Goal: Contribute content: Contribute content

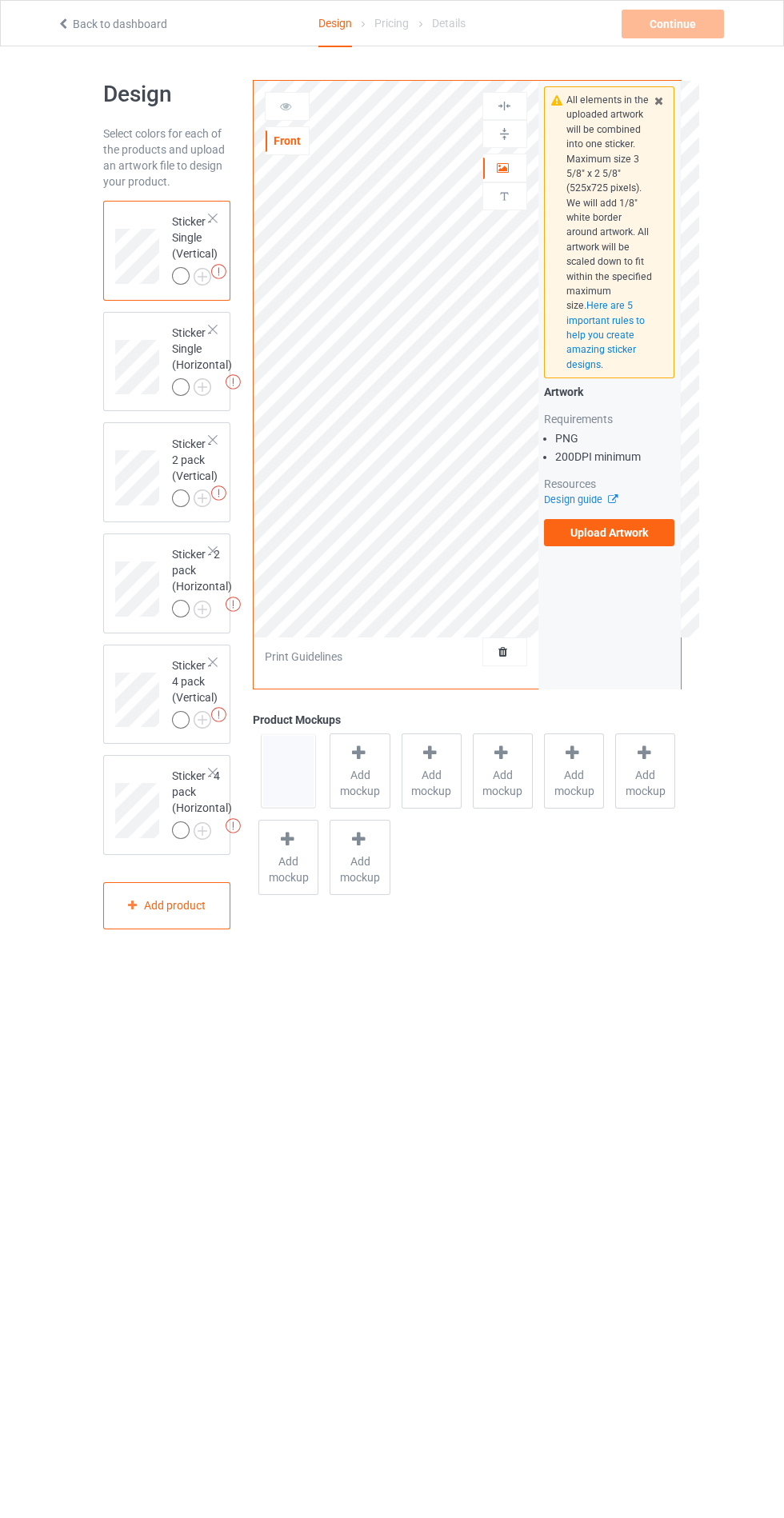
click at [570, 536] on label "Upload Artwork" at bounding box center [609, 532] width 131 height 27
click at [0, 0] on input "Upload Artwork" at bounding box center [0, 0] width 0 height 0
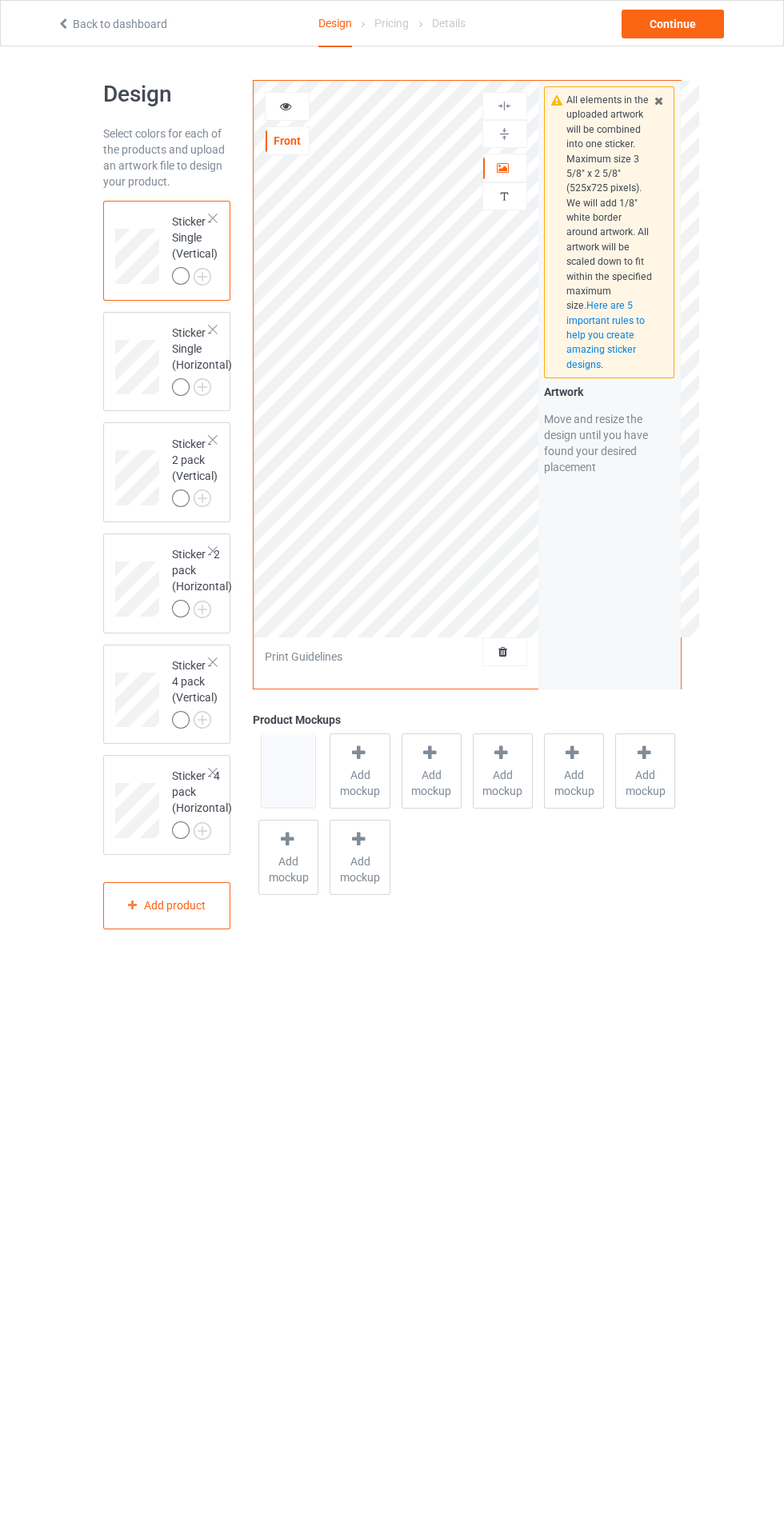
scroll to position [46, 0]
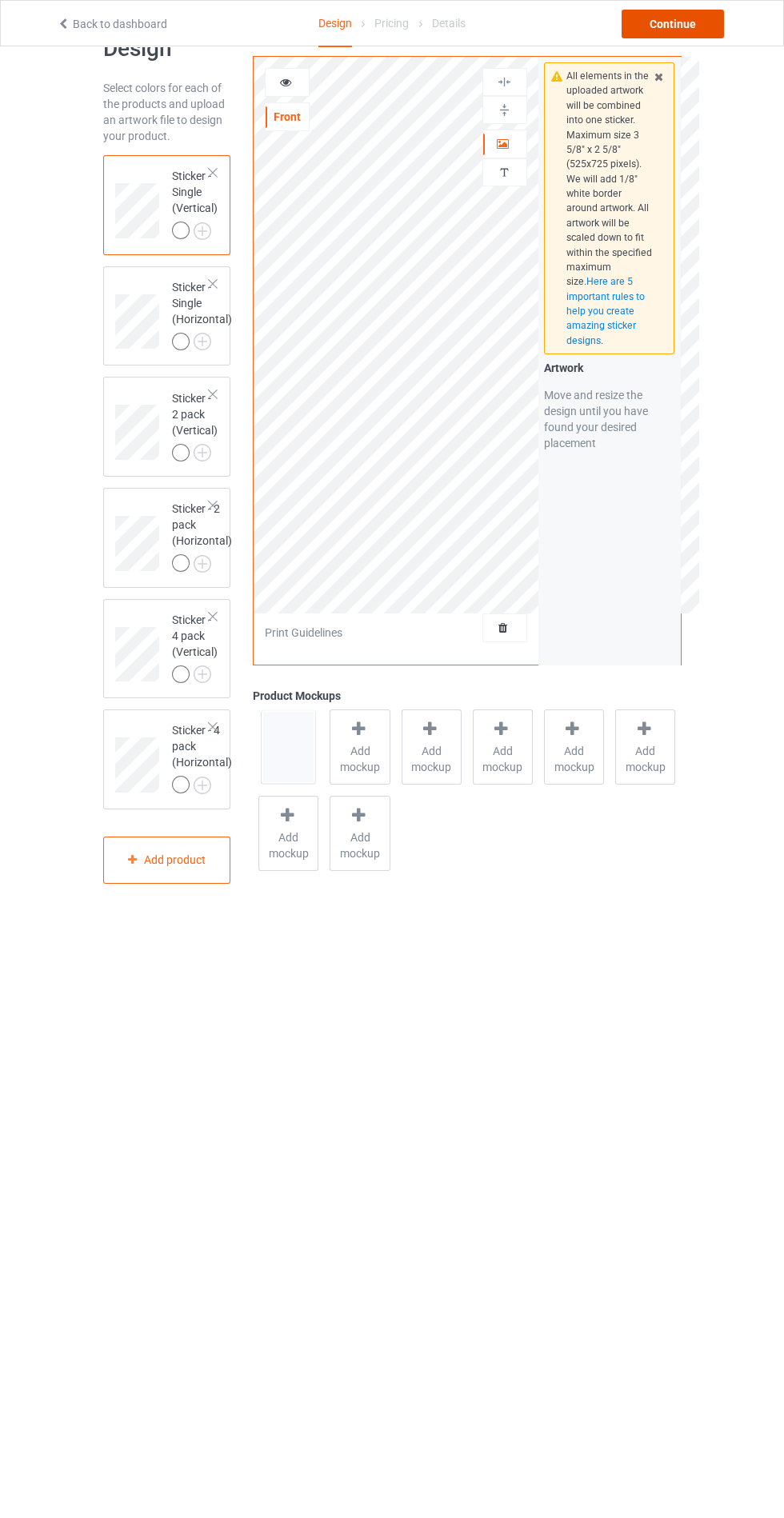
click at [640, 25] on div "Continue" at bounding box center [673, 24] width 103 height 29
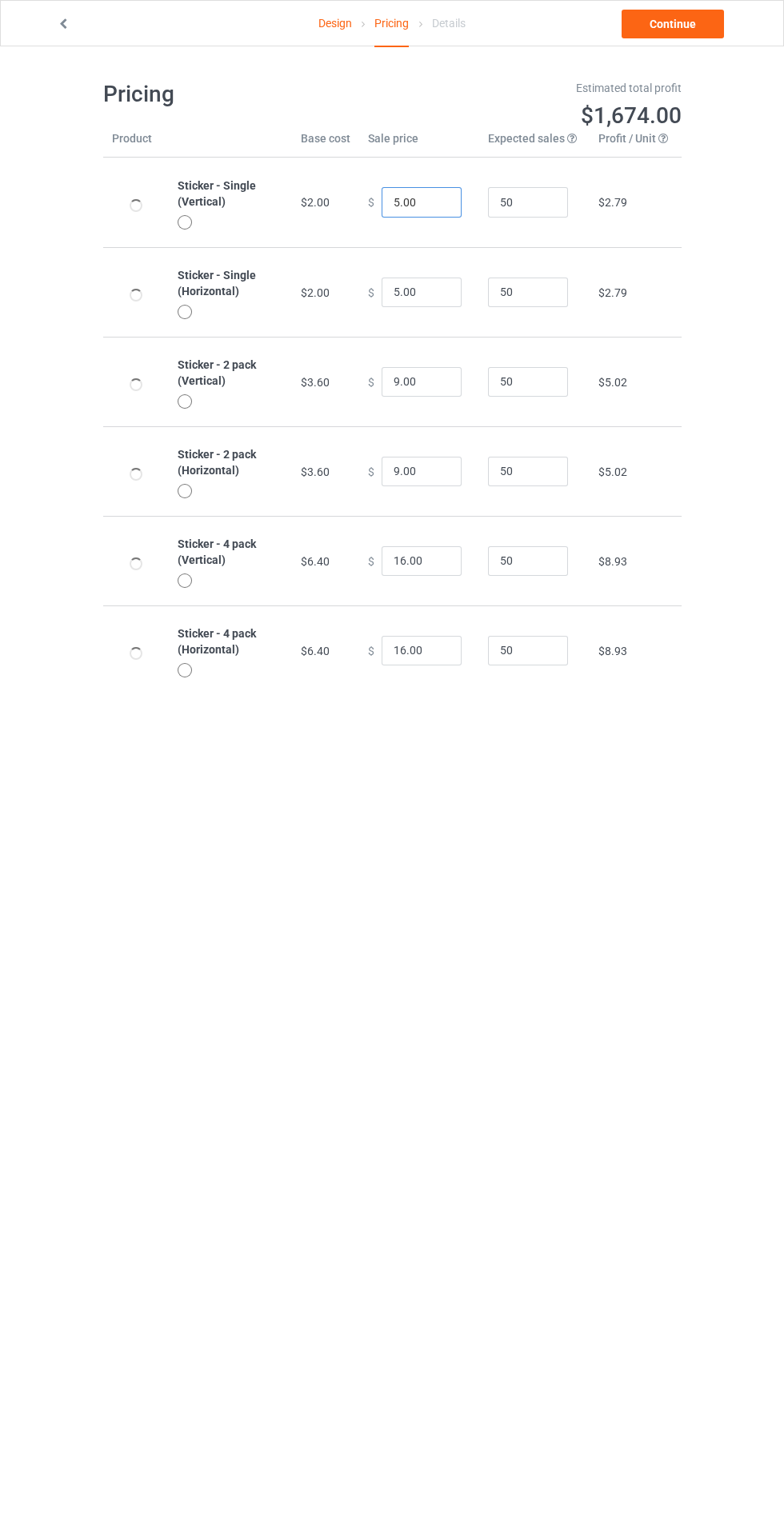
click at [386, 200] on input "5.00" at bounding box center [422, 202] width 80 height 30
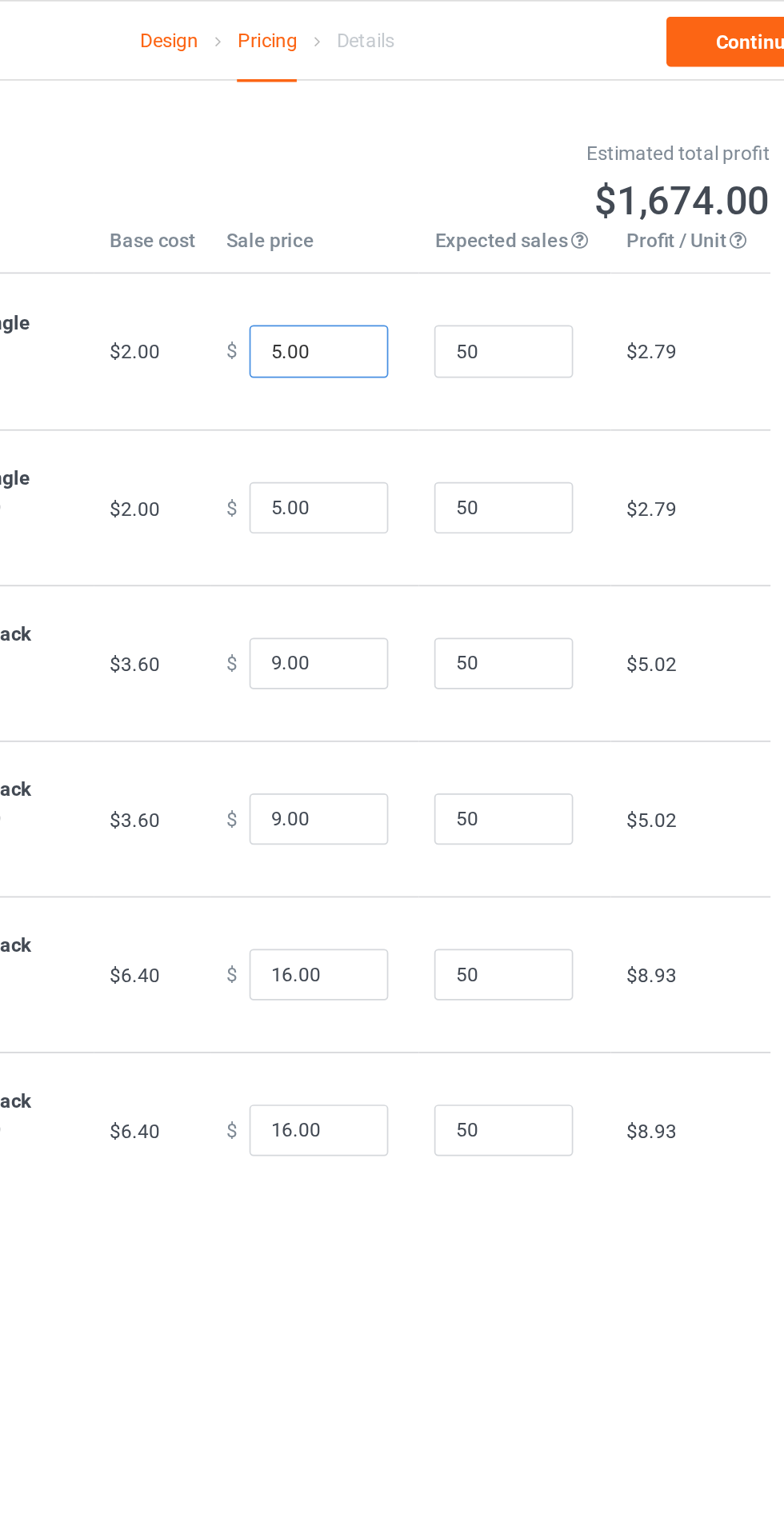
click at [393, 200] on input "5.00" at bounding box center [422, 202] width 80 height 30
click at [394, 203] on input "5.00" at bounding box center [422, 202] width 80 height 30
click at [390, 200] on input "5.00" at bounding box center [422, 202] width 80 height 30
type input "8.00"
click at [391, 293] on input "5.00" at bounding box center [422, 293] width 80 height 30
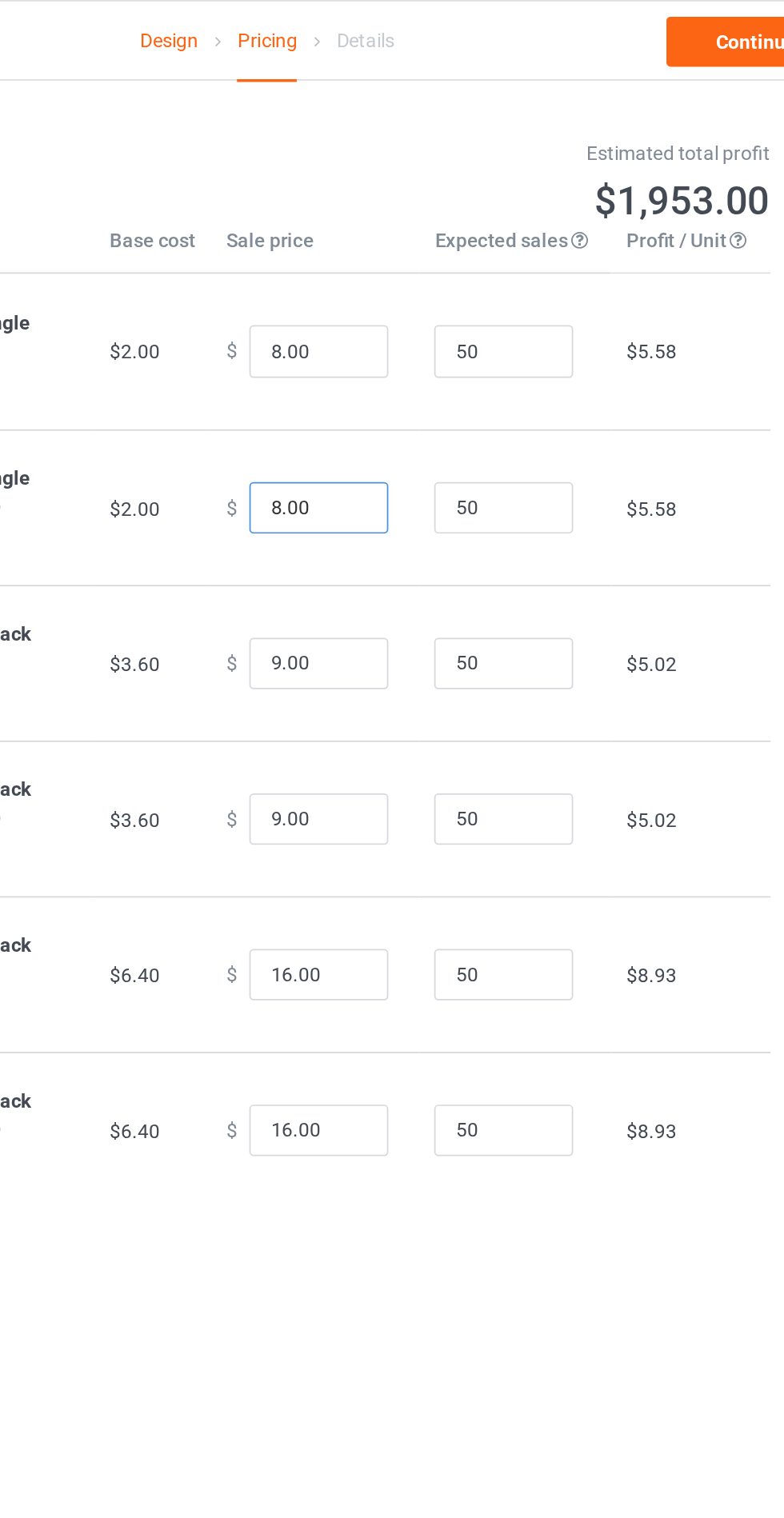
type input "8.00"
click at [388, 383] on input "9.00" at bounding box center [422, 383] width 80 height 30
click at [642, 32] on link "Continue" at bounding box center [673, 24] width 103 height 29
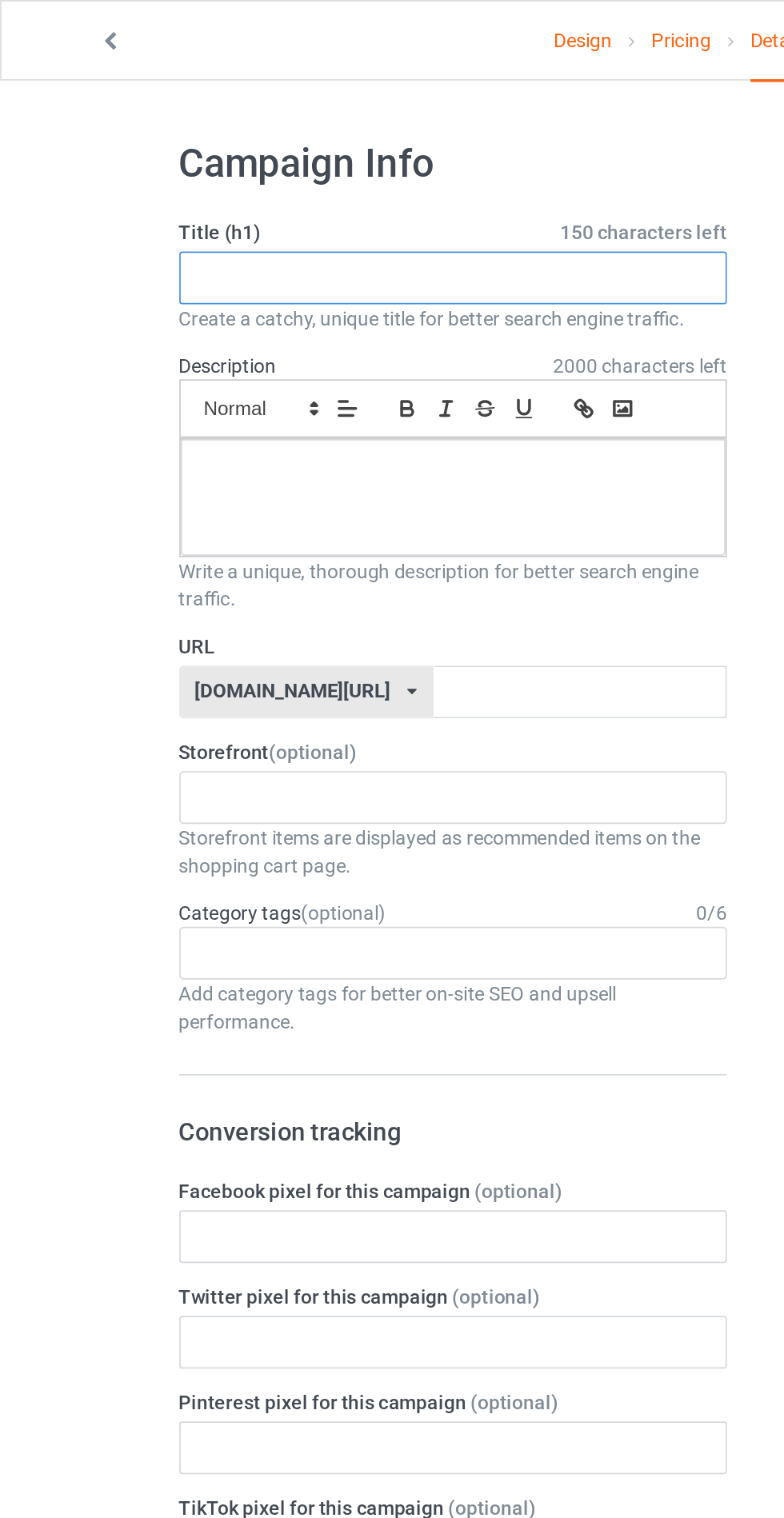
click at [149, 160] on input "text" at bounding box center [261, 160] width 315 height 30
click at [122, 160] on input "text" at bounding box center [261, 160] width 315 height 30
type input "Status quo sticker"
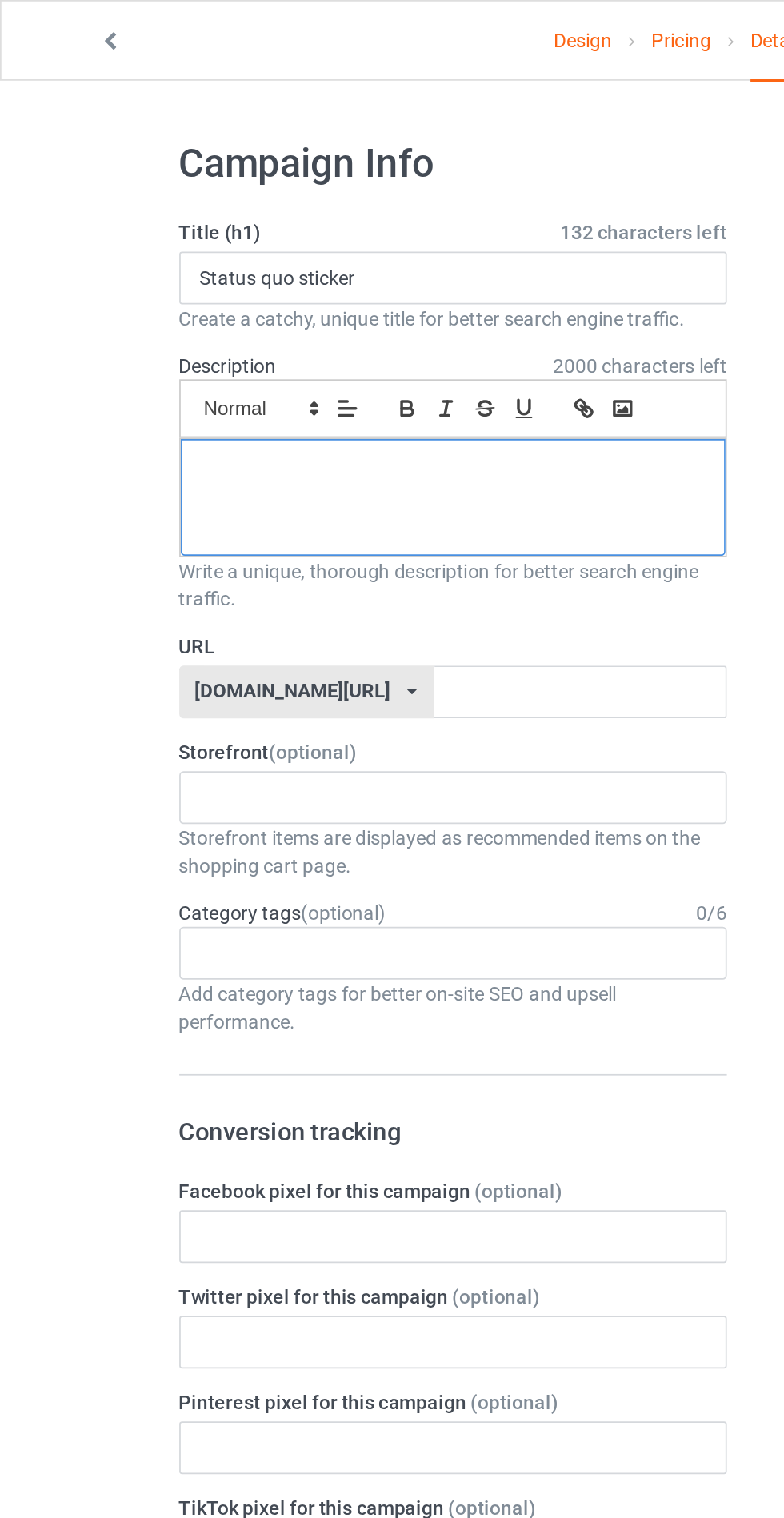
click at [156, 290] on div at bounding box center [261, 286] width 313 height 67
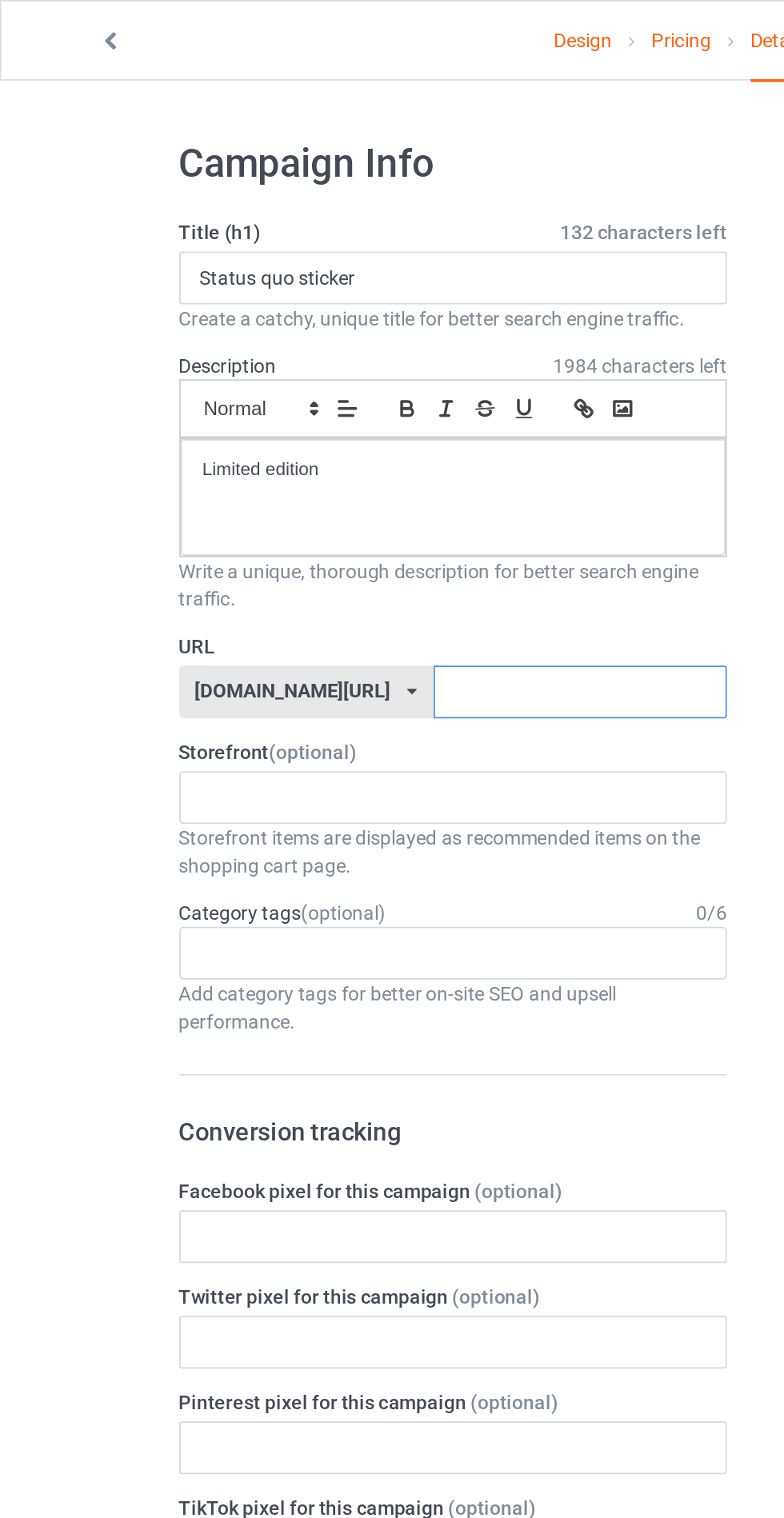
click at [277, 395] on input "text" at bounding box center [333, 399] width 168 height 30
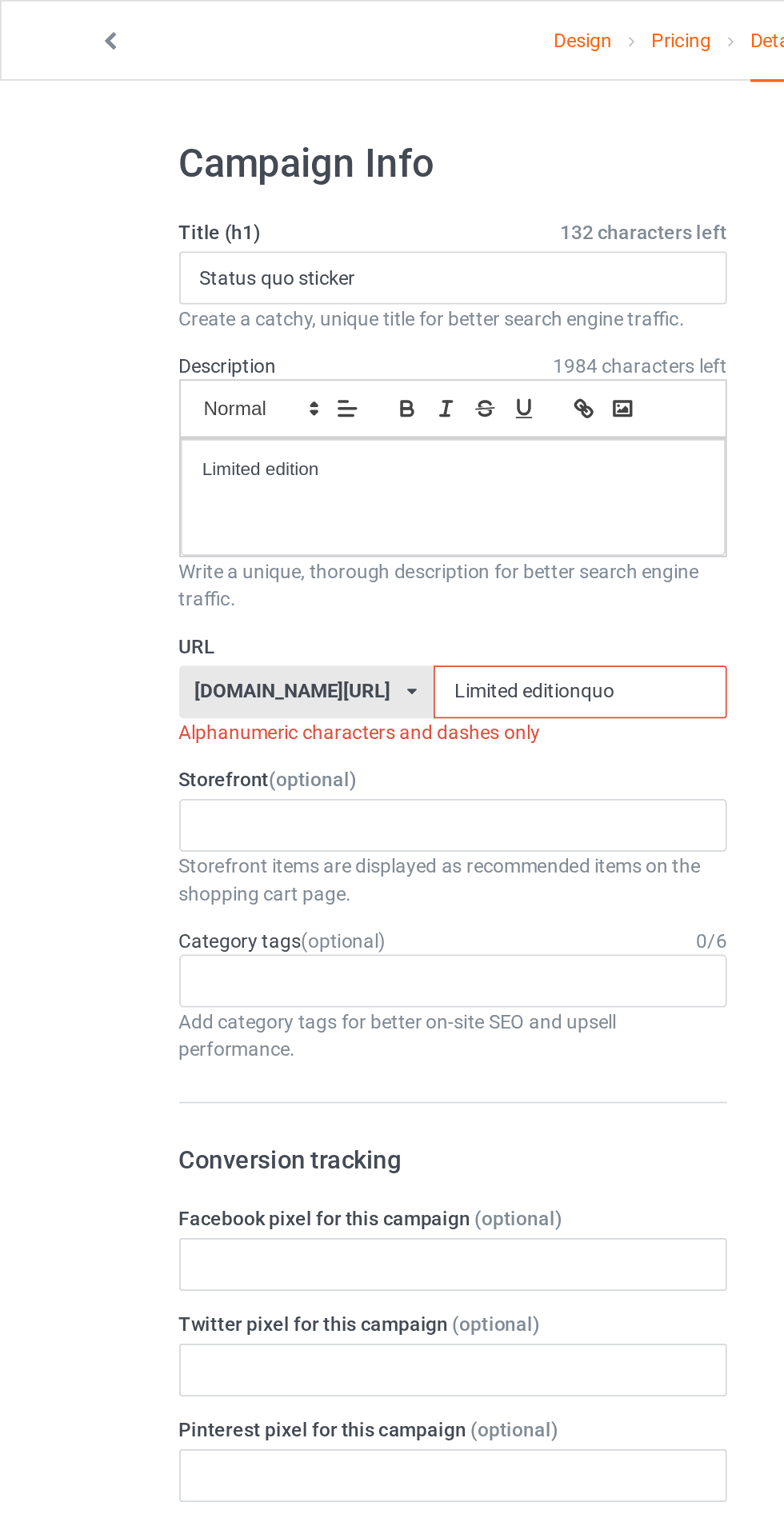
type input "Limited editionquo"
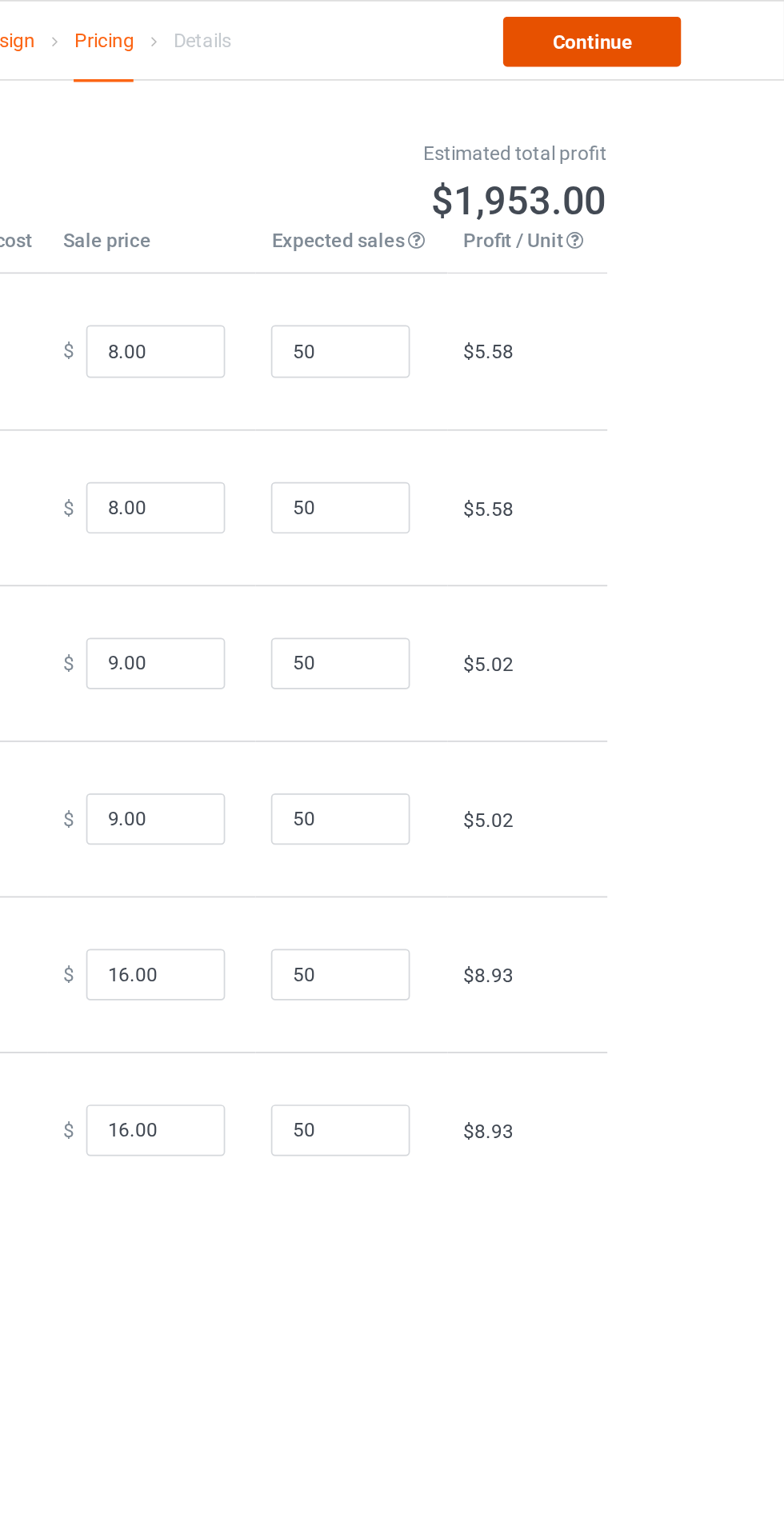
click at [659, 27] on link "Continue" at bounding box center [673, 24] width 103 height 29
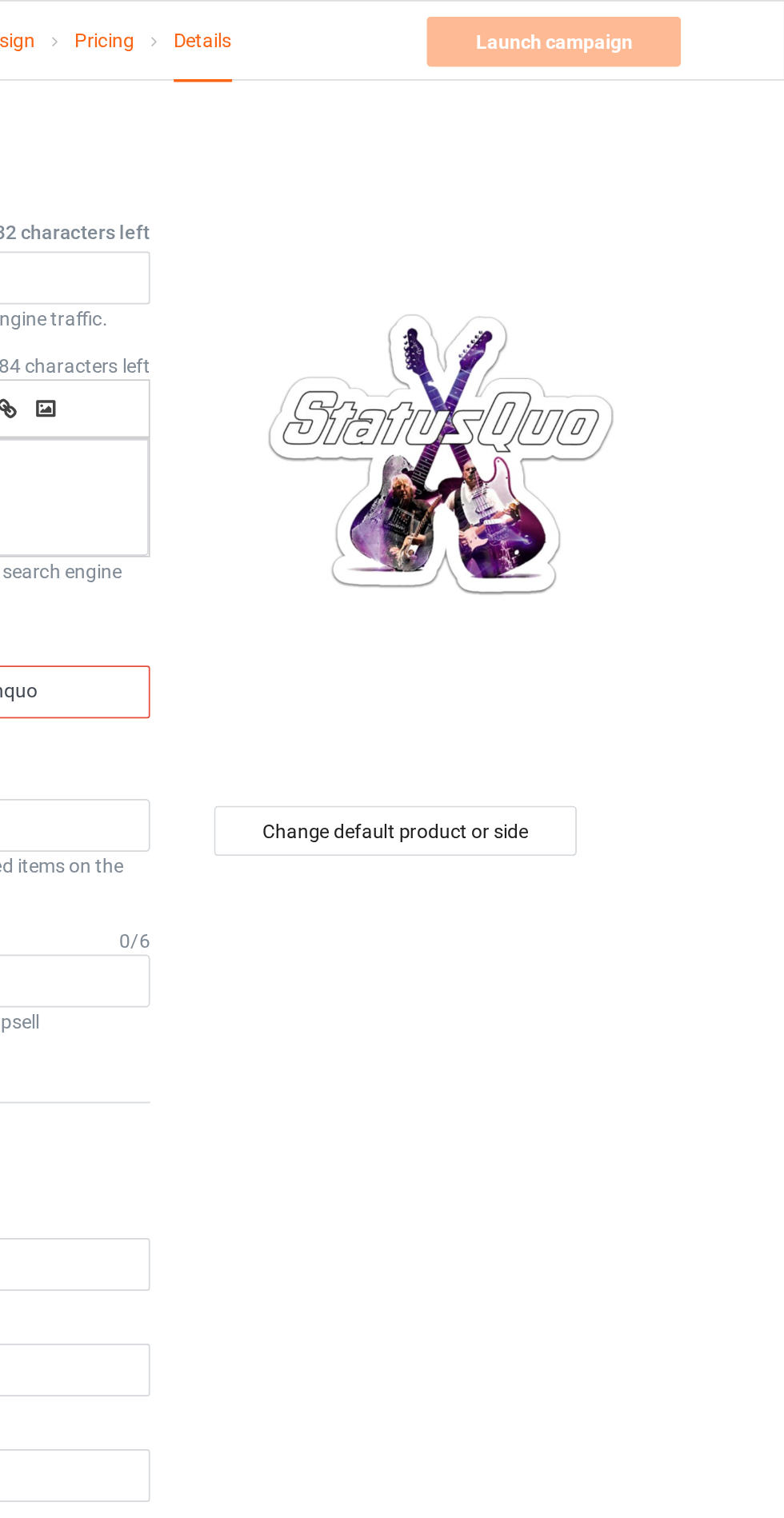
click at [269, 398] on input "Limited editionquo" at bounding box center [333, 399] width 168 height 30
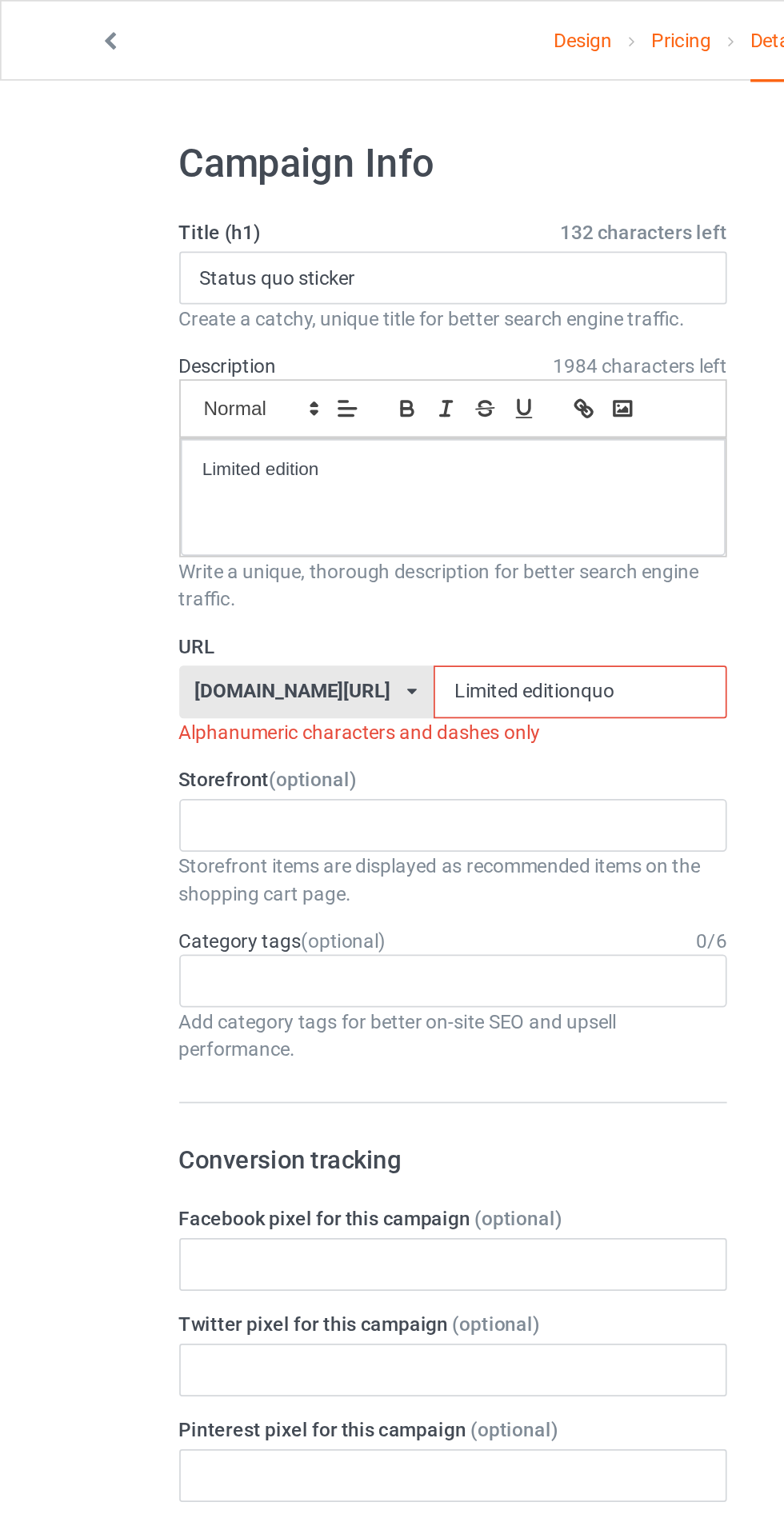
click at [262, 395] on input "Limited editionquo" at bounding box center [333, 399] width 168 height 30
click at [264, 398] on input "Limited editionquo" at bounding box center [333, 399] width 168 height 30
click at [361, 399] on input "limited editionquo" at bounding box center [333, 399] width 168 height 30
click at [242, 397] on div "[DOMAIN_NAME][URL] [DOMAIN_NAME][URL] [DOMAIN_NAME][URL] 6702fbc22e77d90031508f…" at bounding box center [176, 399] width 147 height 30
click at [265, 395] on input "limited editionquo" at bounding box center [333, 399] width 168 height 30
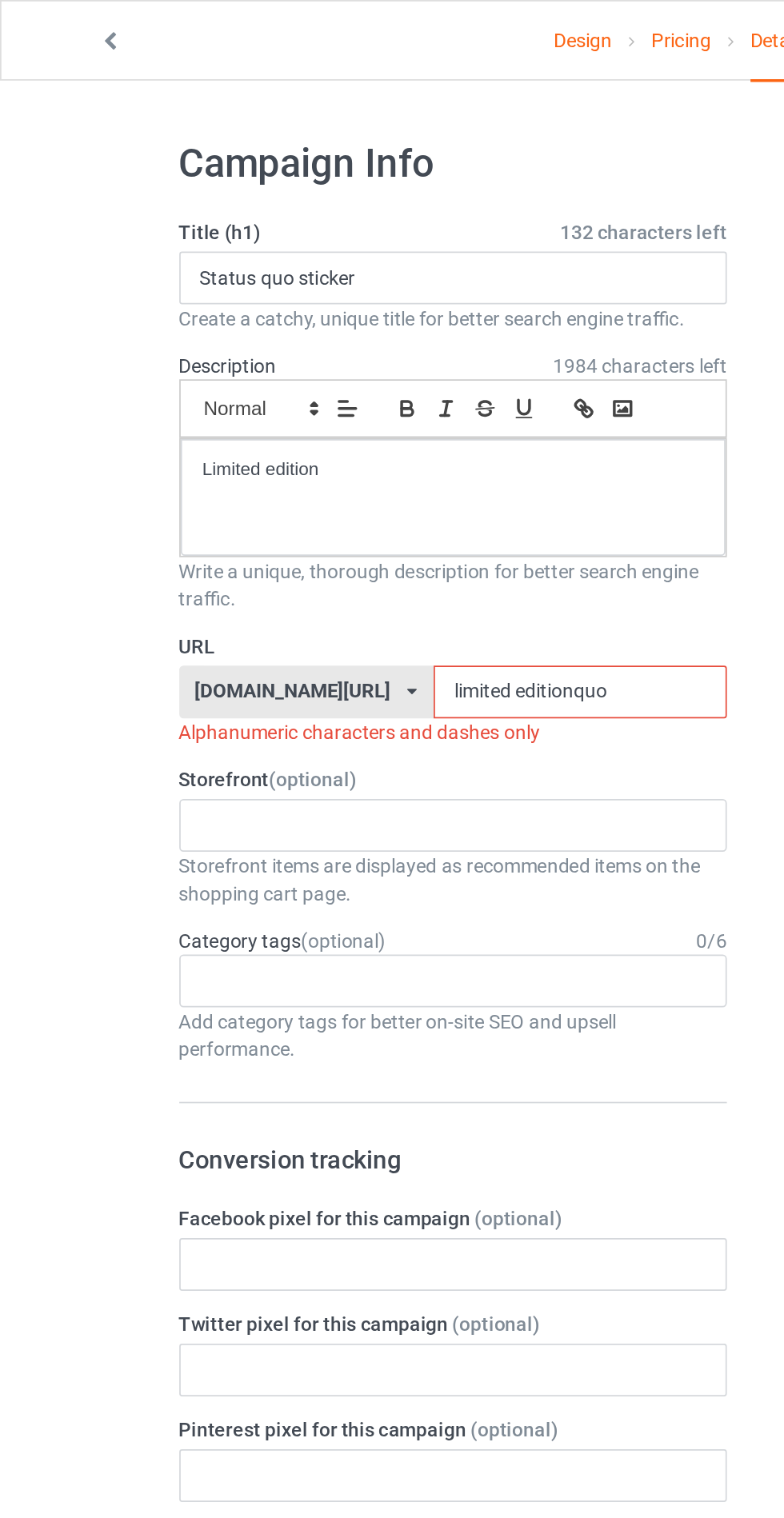
click at [263, 400] on input "limited editionquo" at bounding box center [333, 399] width 168 height 30
click at [360, 399] on input "limited editionquo" at bounding box center [333, 399] width 168 height 30
type input "l"
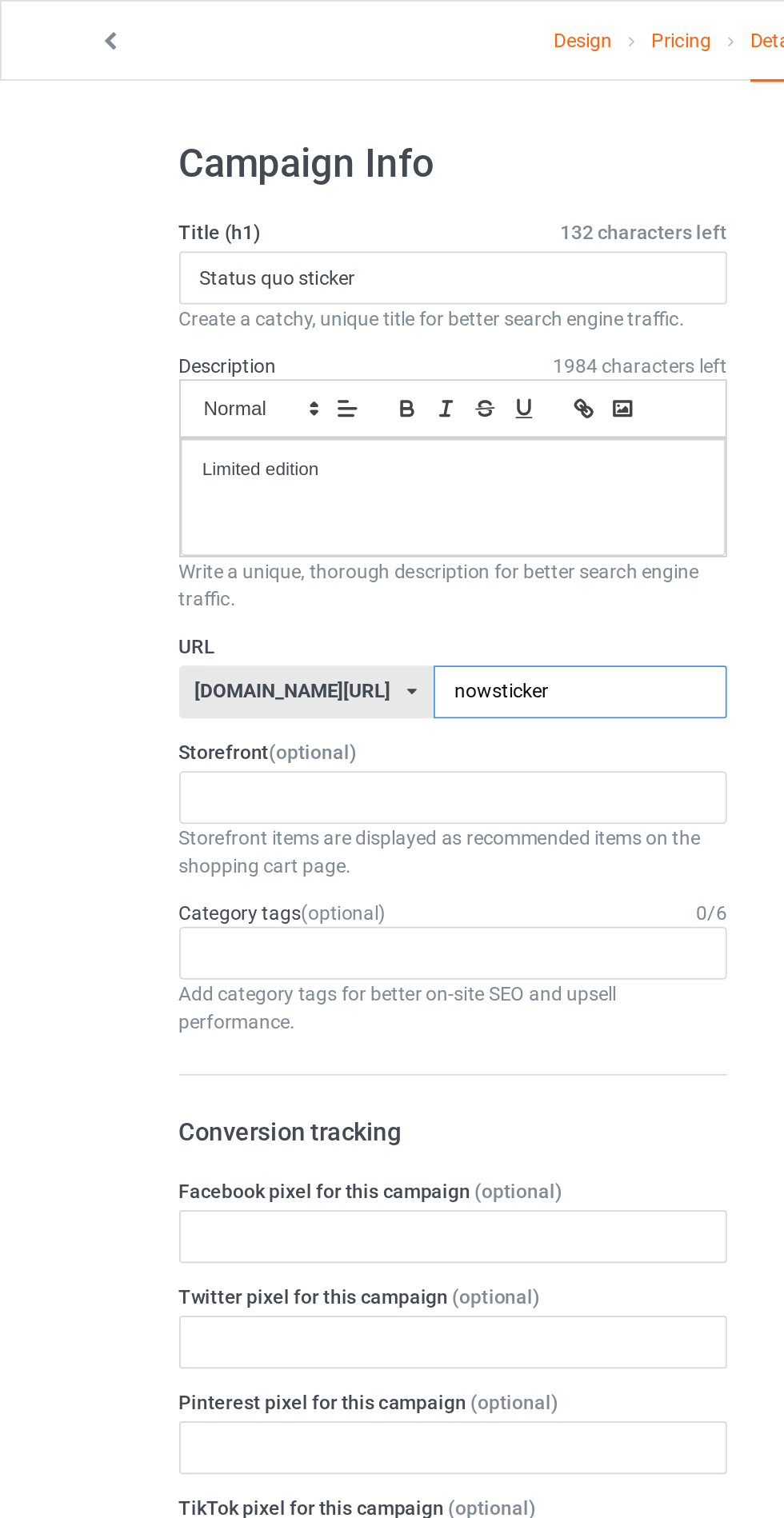
type input "nowstickers"
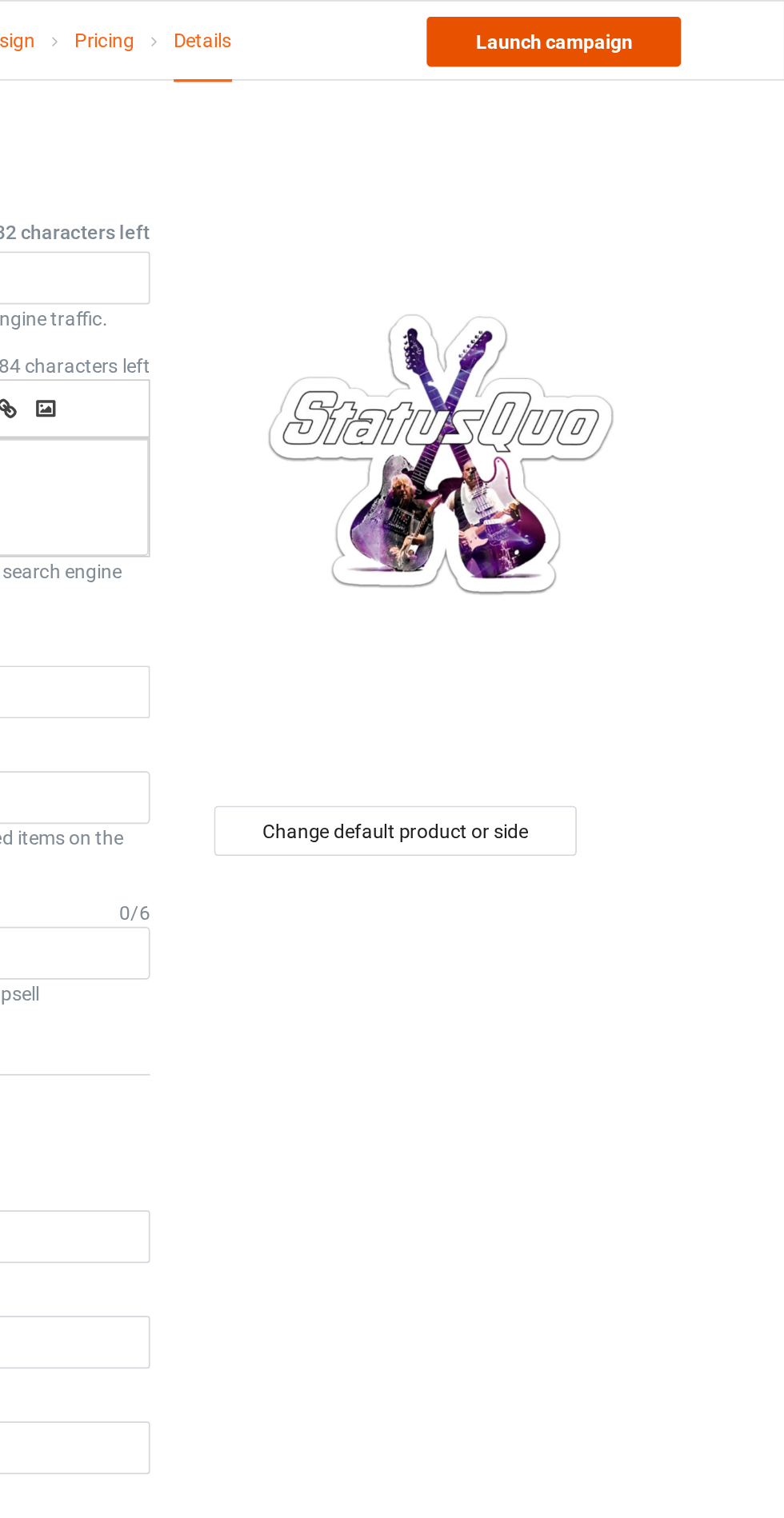
click at [608, 18] on link "Launch campaign" at bounding box center [650, 24] width 147 height 29
